Goal: Task Accomplishment & Management: Manage account settings

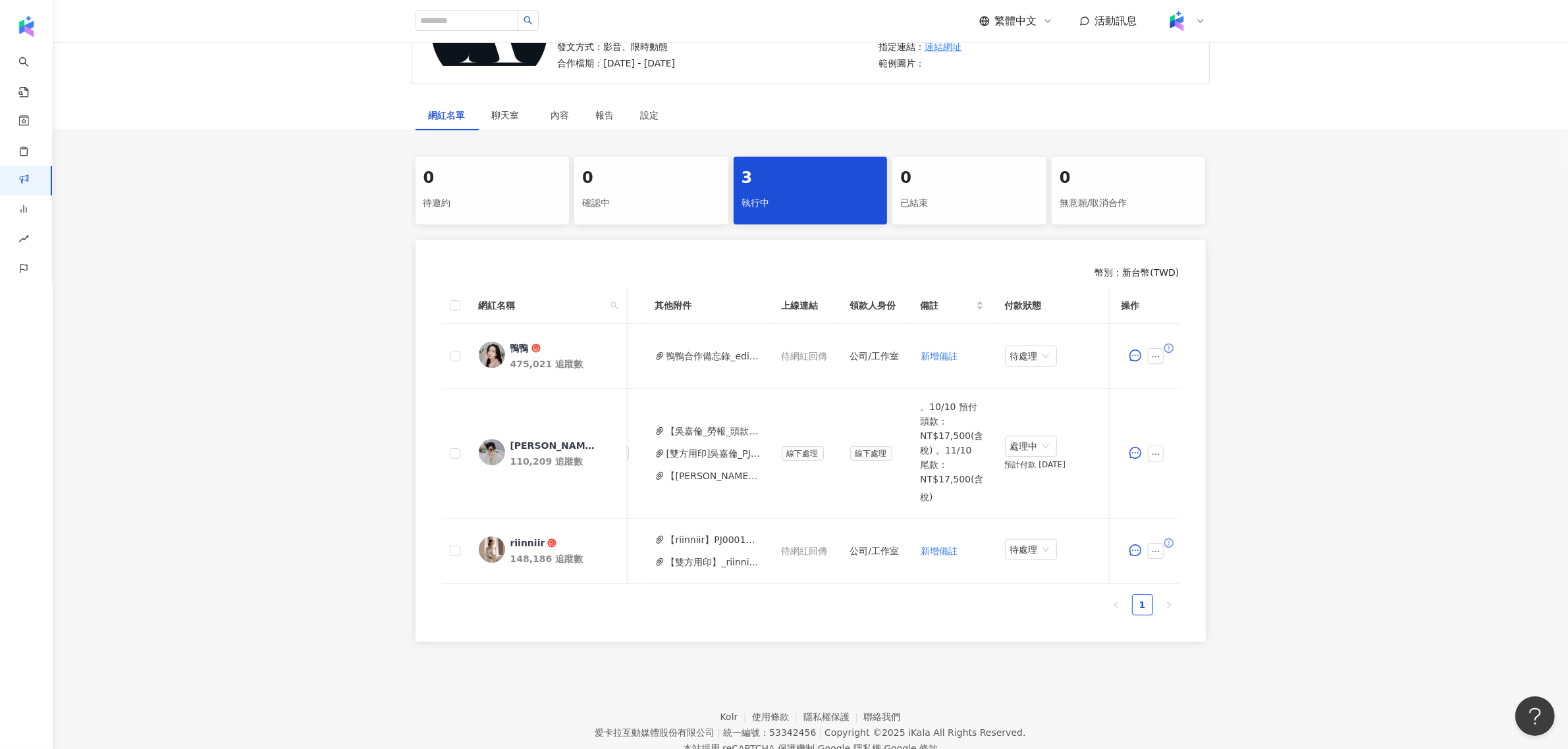
scroll to position [0, 373]
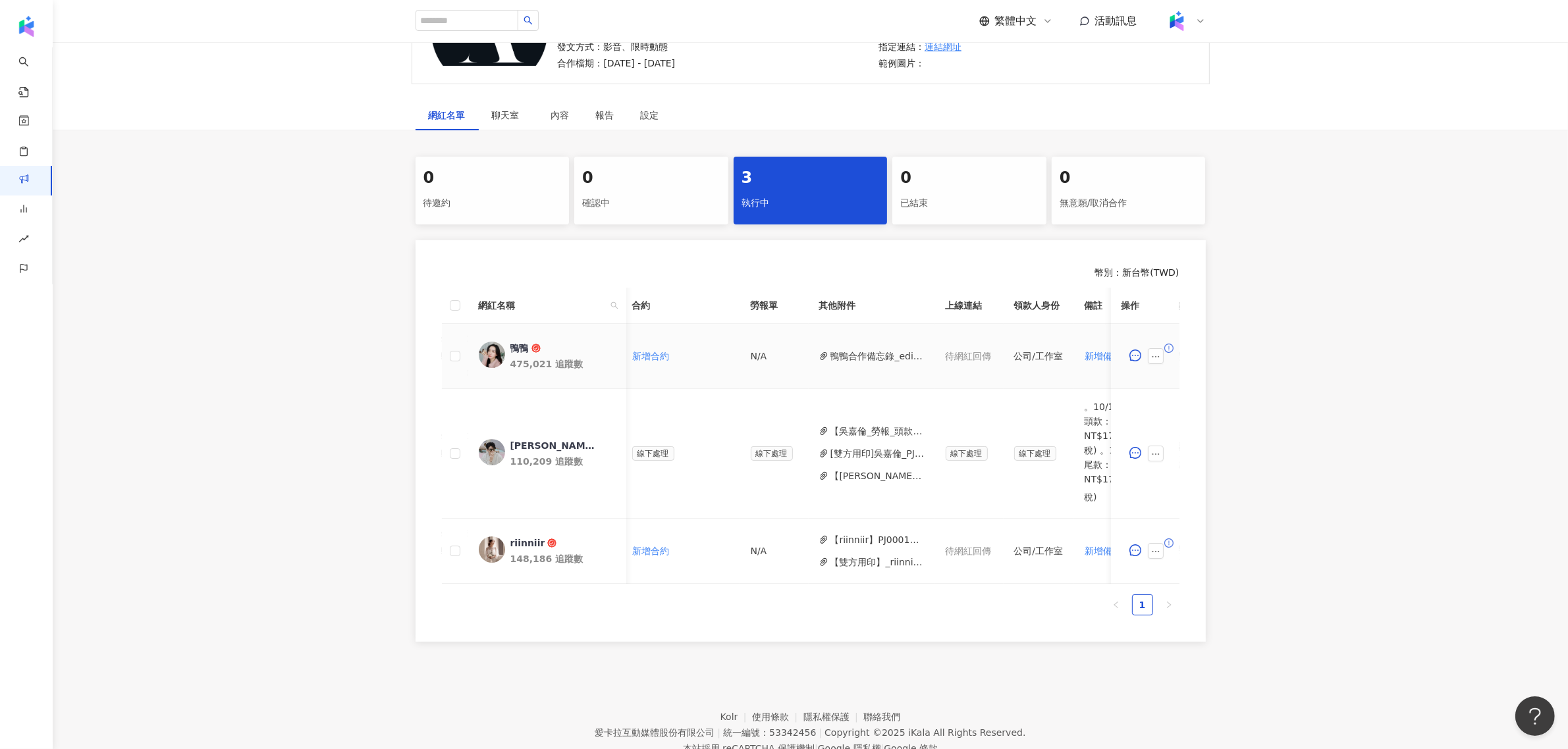
click at [855, 356] on button "鴨鴨合作備忘錄_edited.pdf" at bounding box center [877, 356] width 94 height 14
click at [1148, 356] on button "button" at bounding box center [1155, 356] width 16 height 16
click at [1190, 464] on span "新增附件" at bounding box center [1177, 461] width 37 height 11
click at [1150, 349] on button "button" at bounding box center [1155, 356] width 16 height 16
click at [1185, 464] on span "新增附件" at bounding box center [1177, 461] width 37 height 11
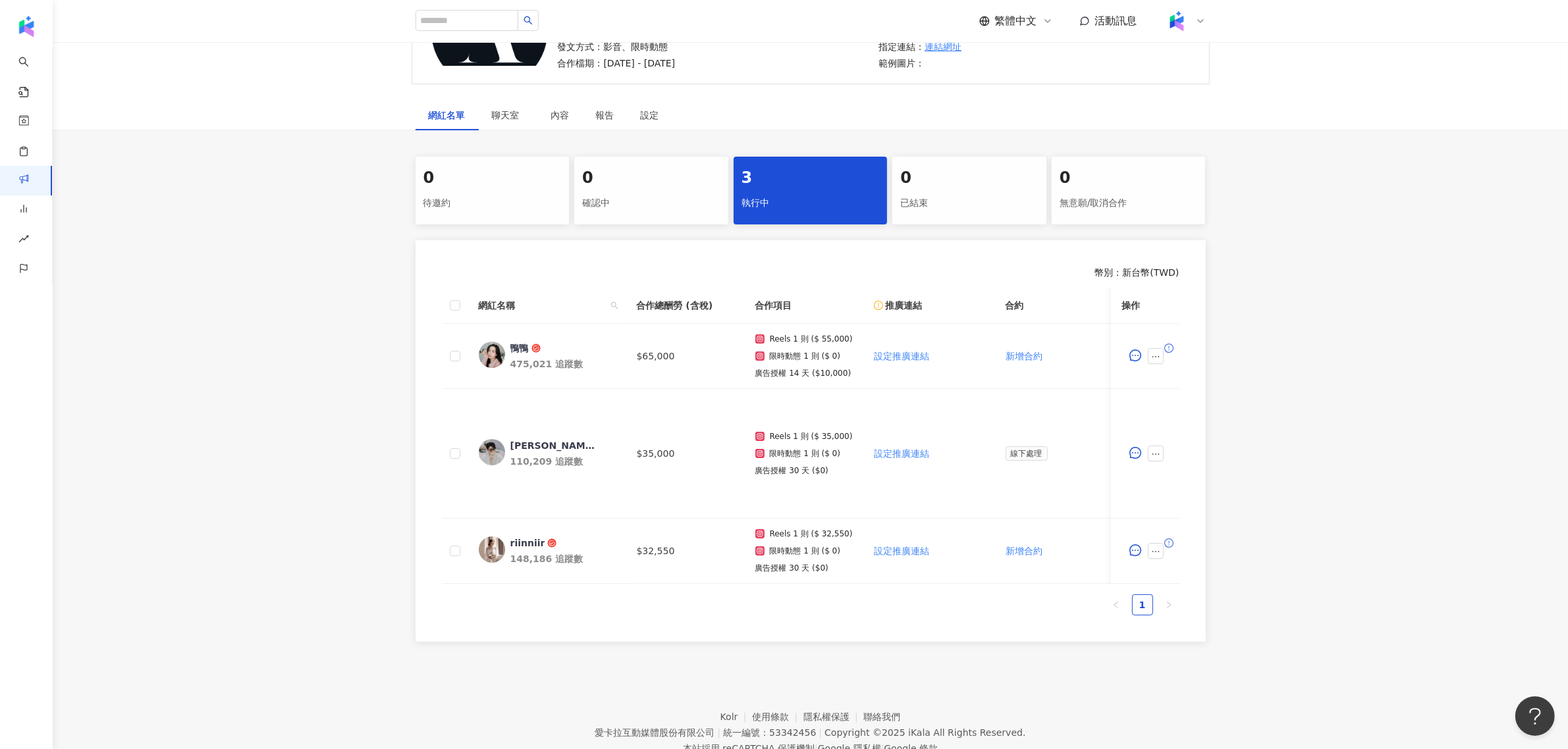
scroll to position [0, 537]
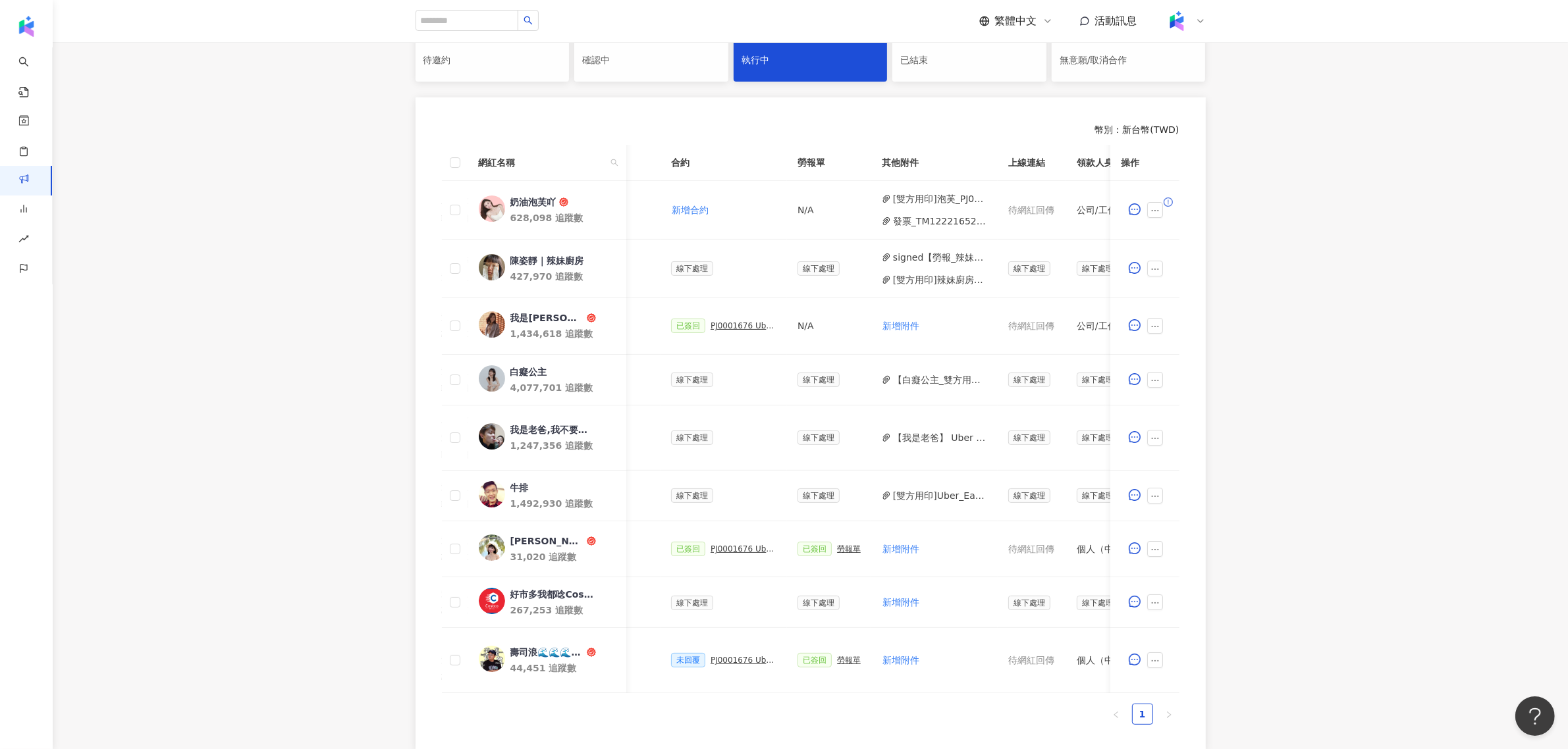
scroll to position [0, 382]
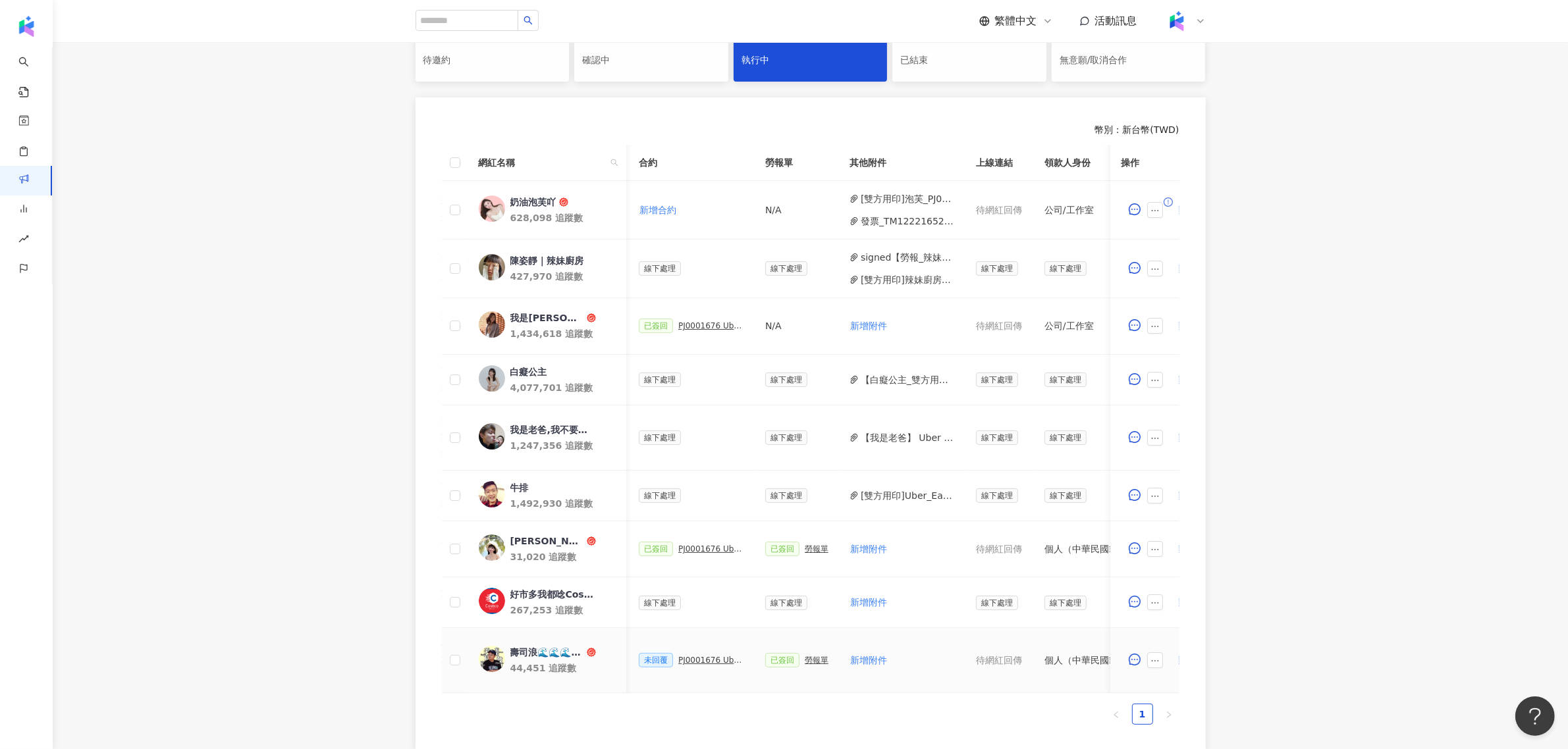
click at [729, 679] on td "未回覆 PJ0001676 Uber Eats_Costco_202509_KOL&Buzz" at bounding box center [691, 660] width 126 height 65
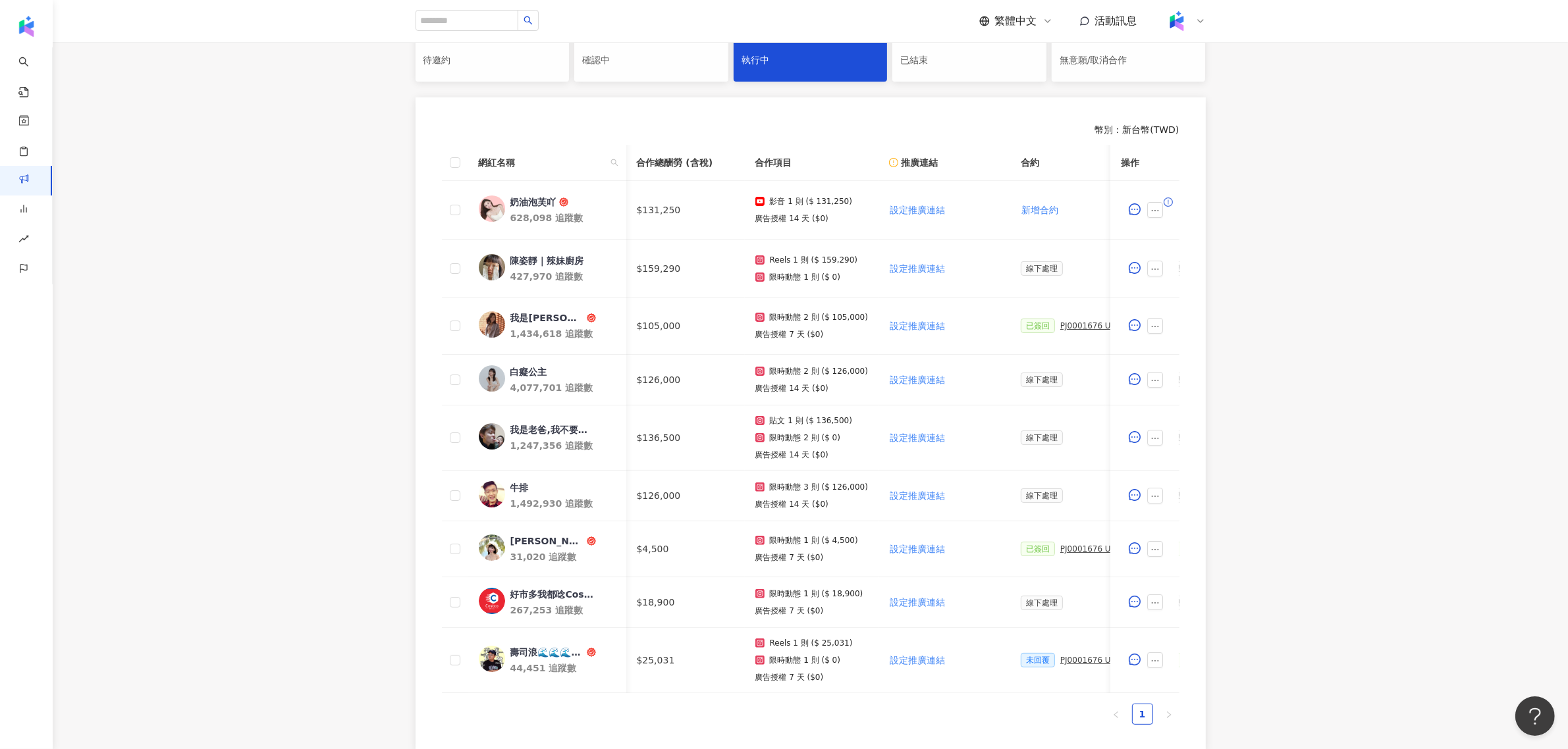
scroll to position [0, 604]
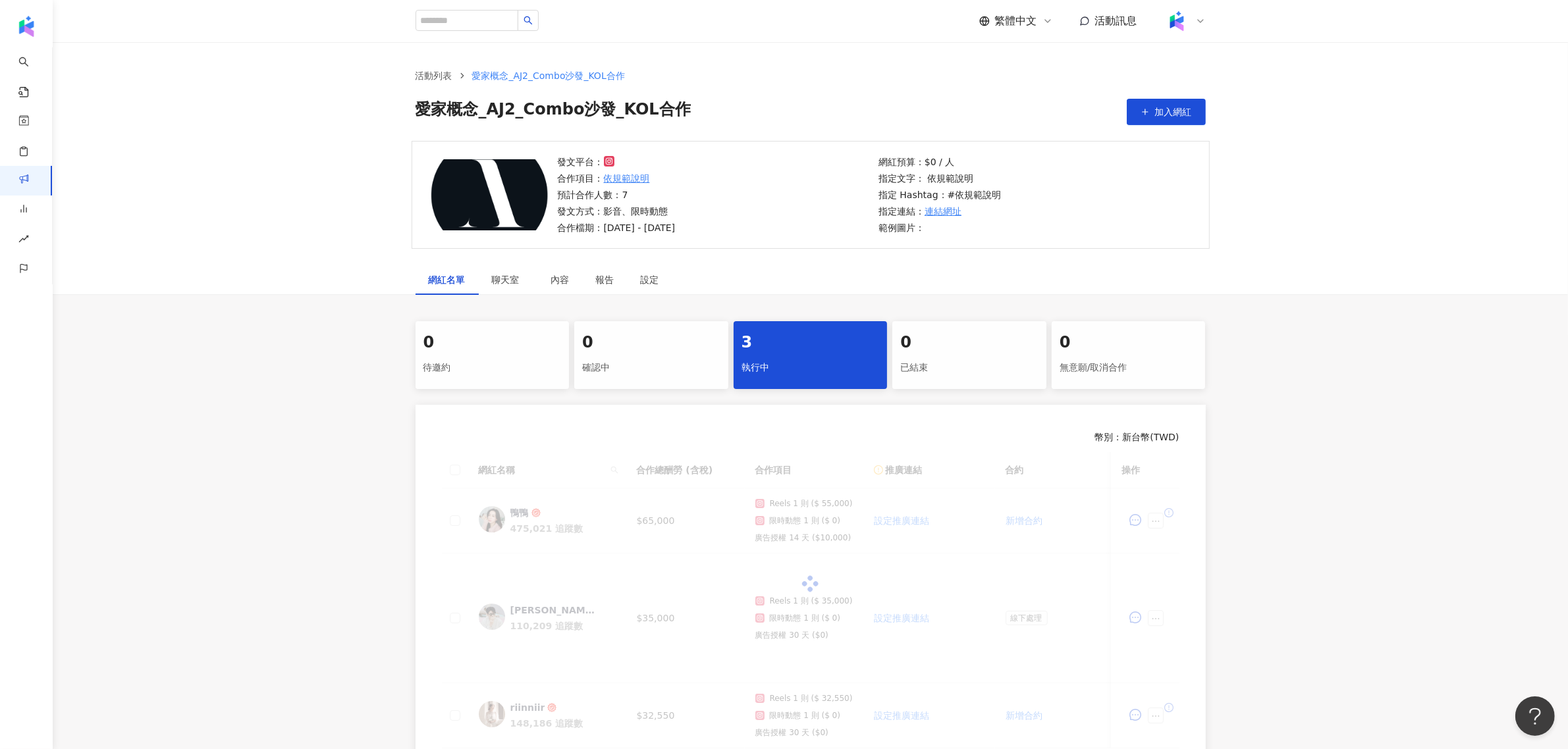
click at [706, 613] on td "$35,000" at bounding box center [685, 618] width 119 height 130
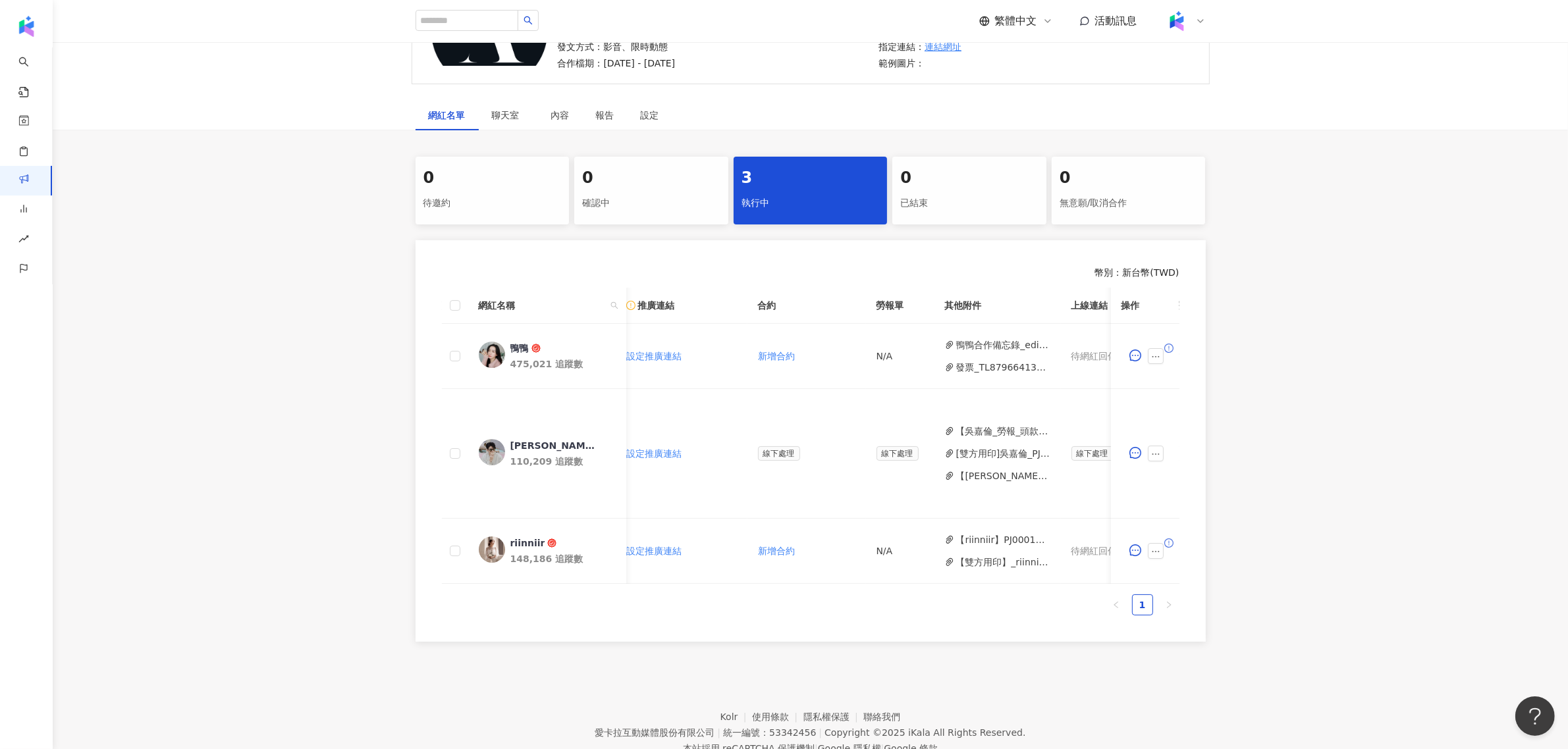
scroll to position [0, 390]
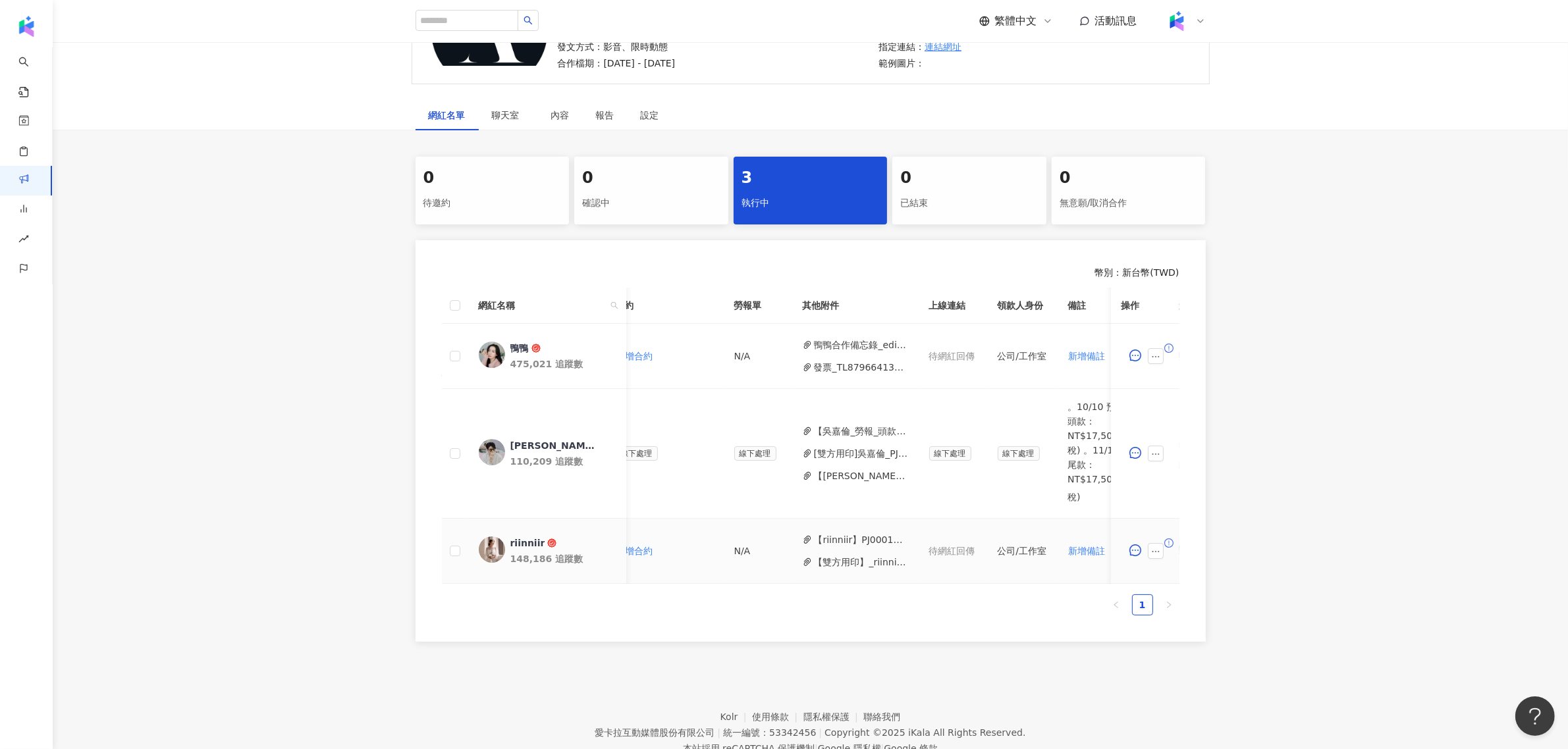
click at [836, 535] on button "【riinniir】PJ0001663 愛家概念_AJ2_Combo沙發_KOL合作_活動確認單.pdf" at bounding box center [861, 539] width 94 height 14
click at [858, 564] on button "【雙方用印】_riinniir_PJ0001663_愛家概念_AJ2_Combo沙發_KOL合作_活動確認單__1_.pdf" at bounding box center [861, 561] width 94 height 14
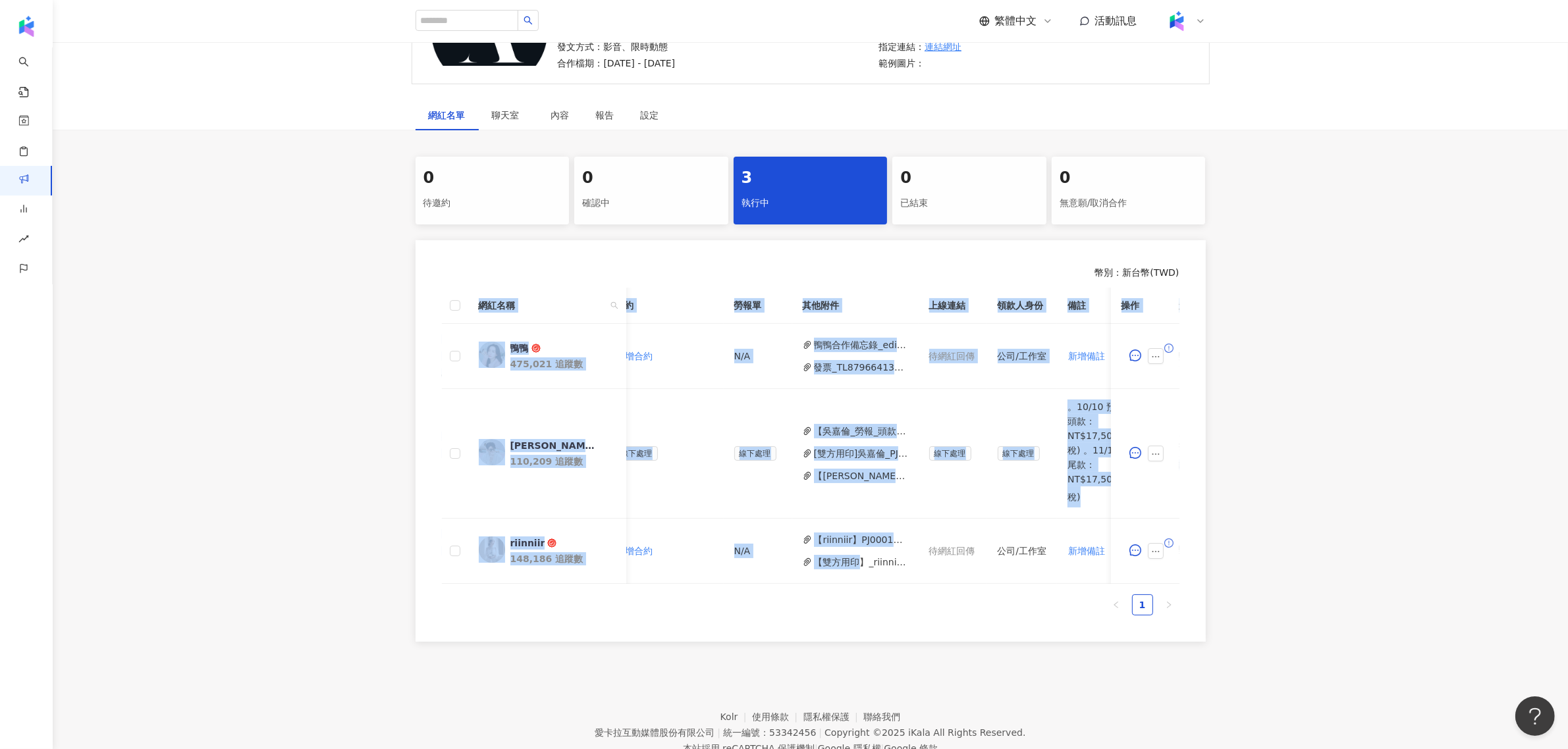
drag, startPoint x: 848, startPoint y: 584, endPoint x: 975, endPoint y: 591, distance: 127.2
click at [975, 584] on div "網紅名稱 合作總酬勞 (含稅) 合作項目 推廣連結 合約 勞報單 其他附件 上線連結 領款人身份 備註 付款狀態 操作 鴨鴨 475,021 追蹤數 $65,…" at bounding box center [810, 436] width 738 height 296
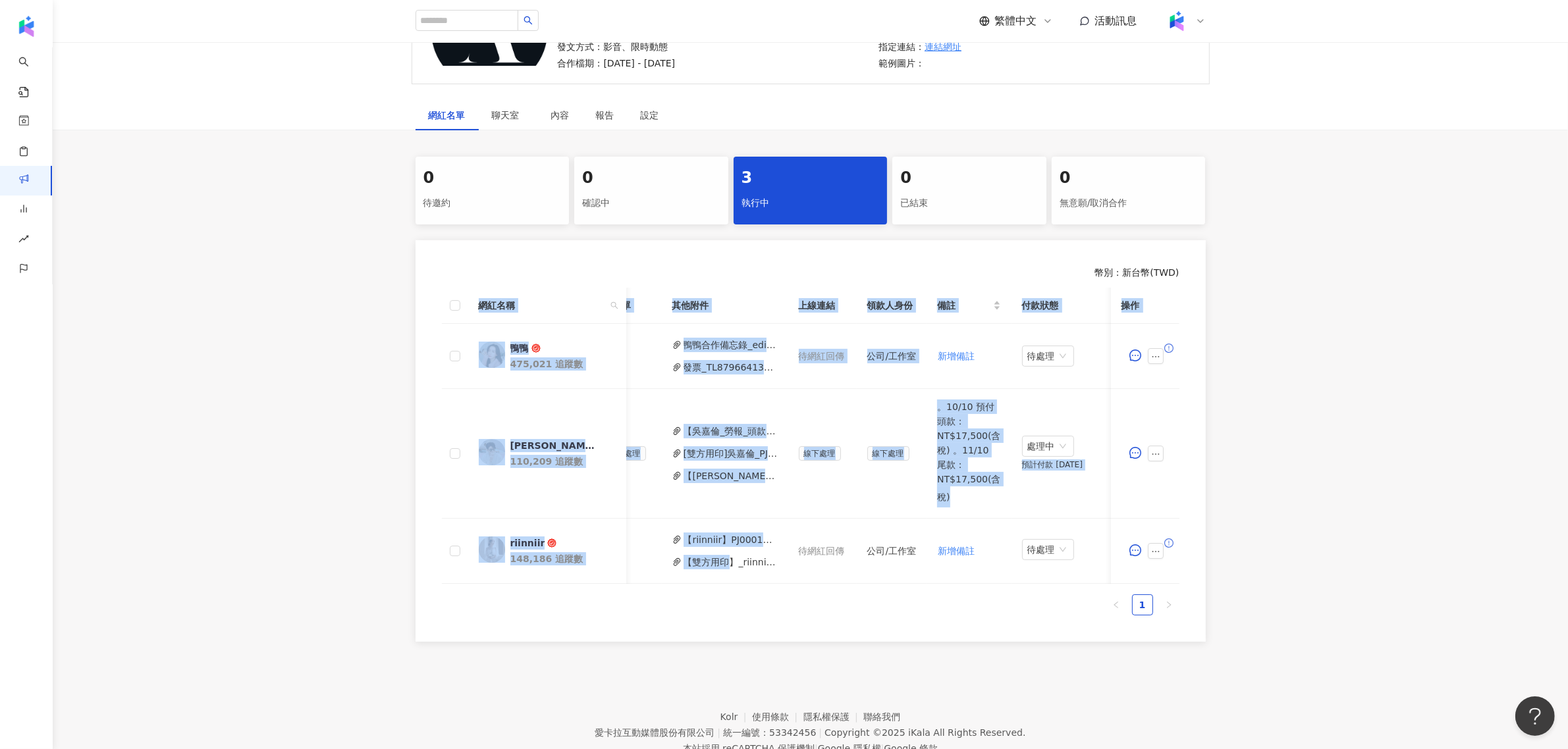
scroll to position [0, 537]
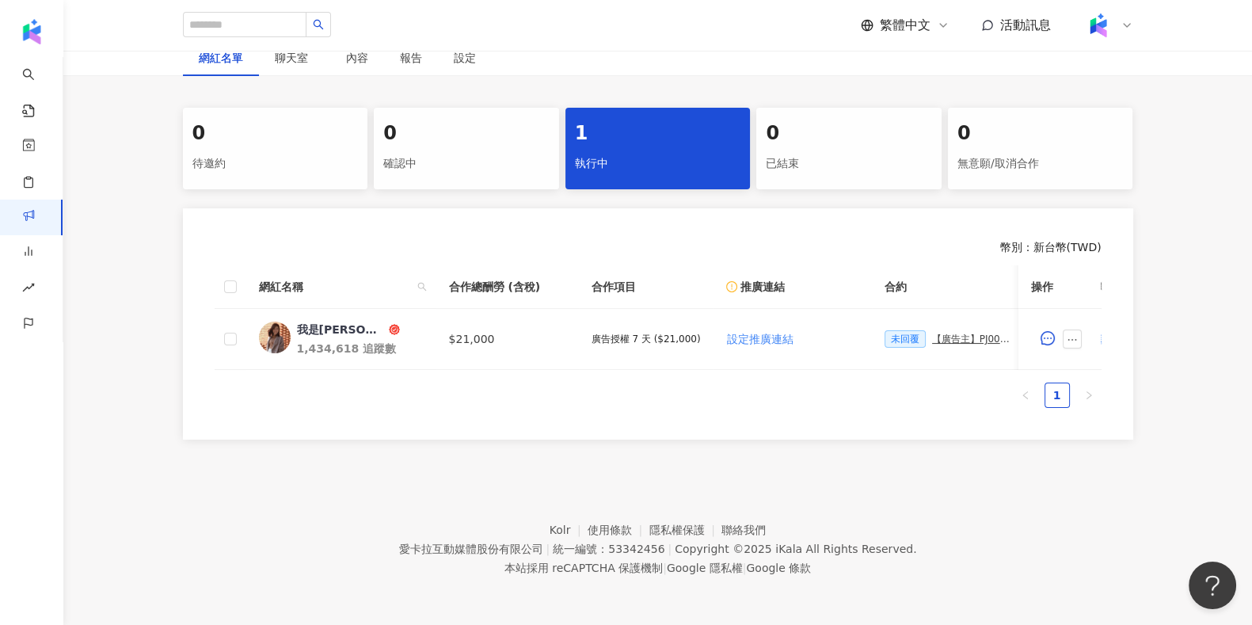
scroll to position [0, 606]
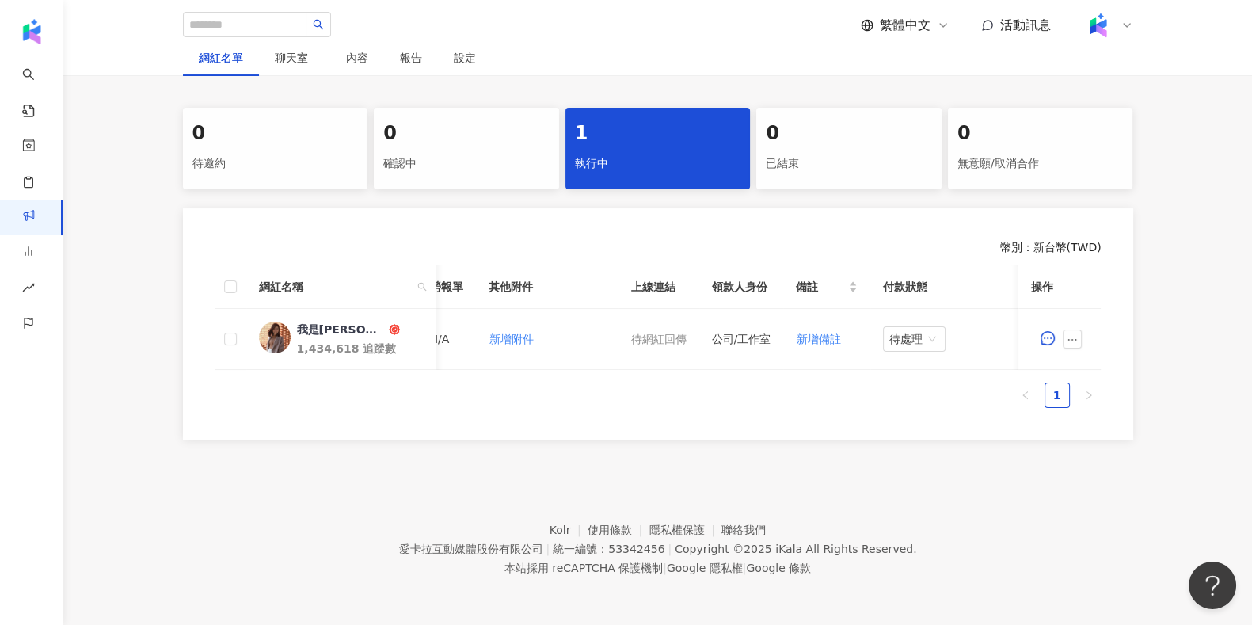
click at [701, 371] on div "網紅名稱 合作總酬勞 (含稅) 合作項目 推廣連結 合約 勞報單 其他附件 上線連結 領款人身份 備註 付款狀態 操作 我是江老師 1,434,618 追蹤數…" at bounding box center [658, 336] width 887 height 143
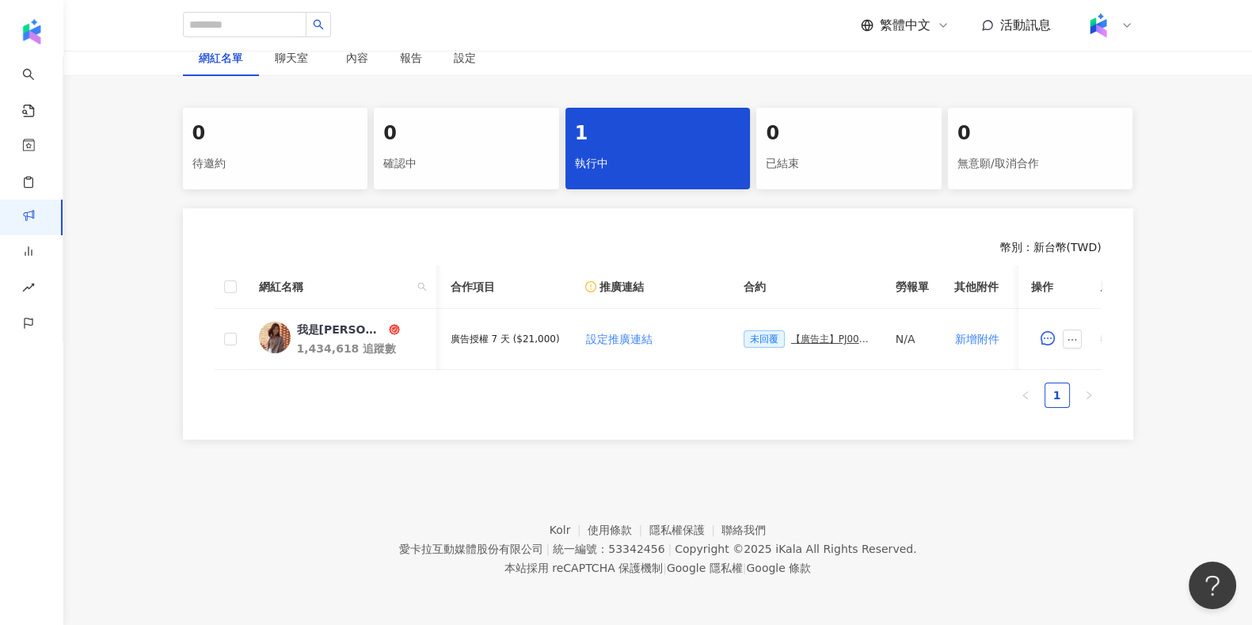
scroll to position [0, 139]
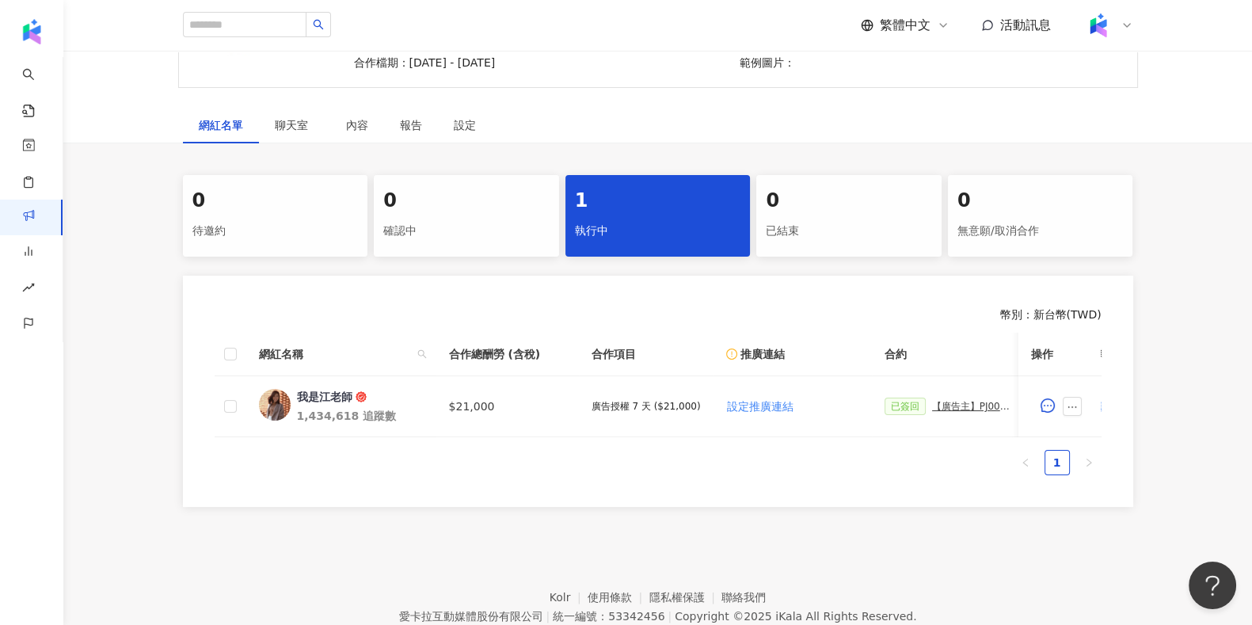
scroll to position [293, 0]
